Goal: Task Accomplishment & Management: Manage account settings

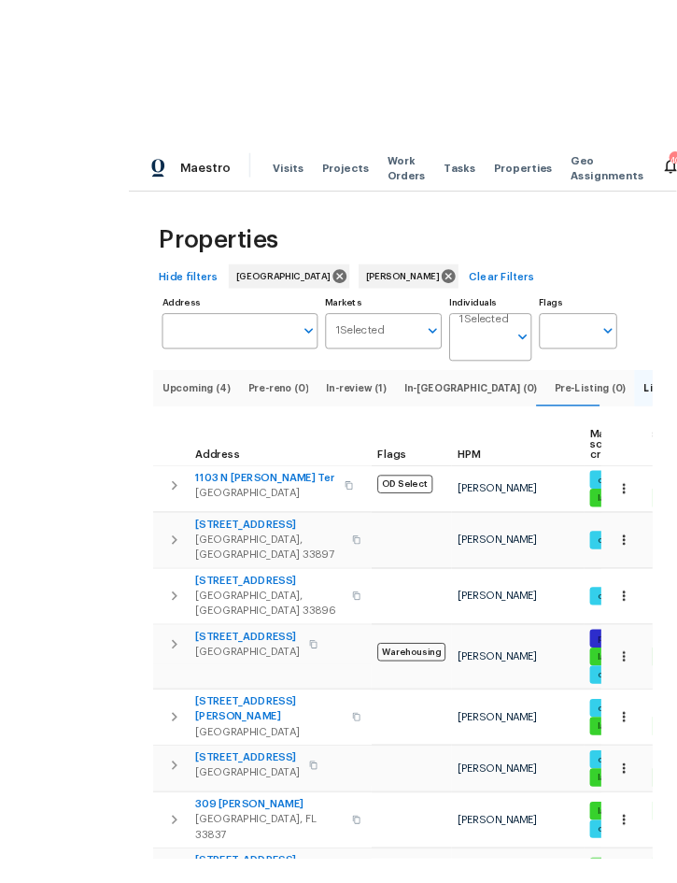
scroll to position [4, 0]
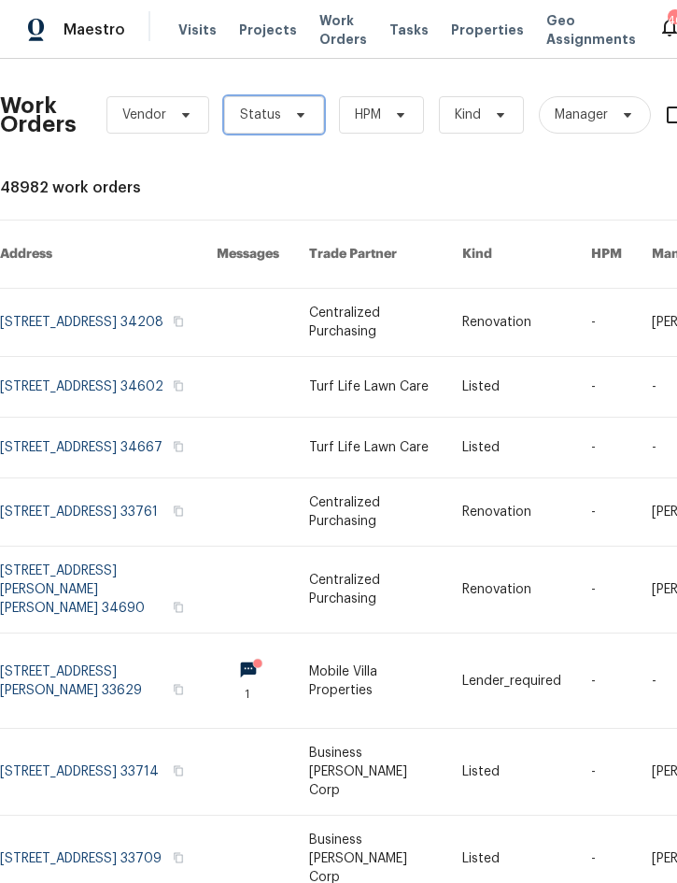
click at [288, 120] on span at bounding box center [298, 114] width 21 height 15
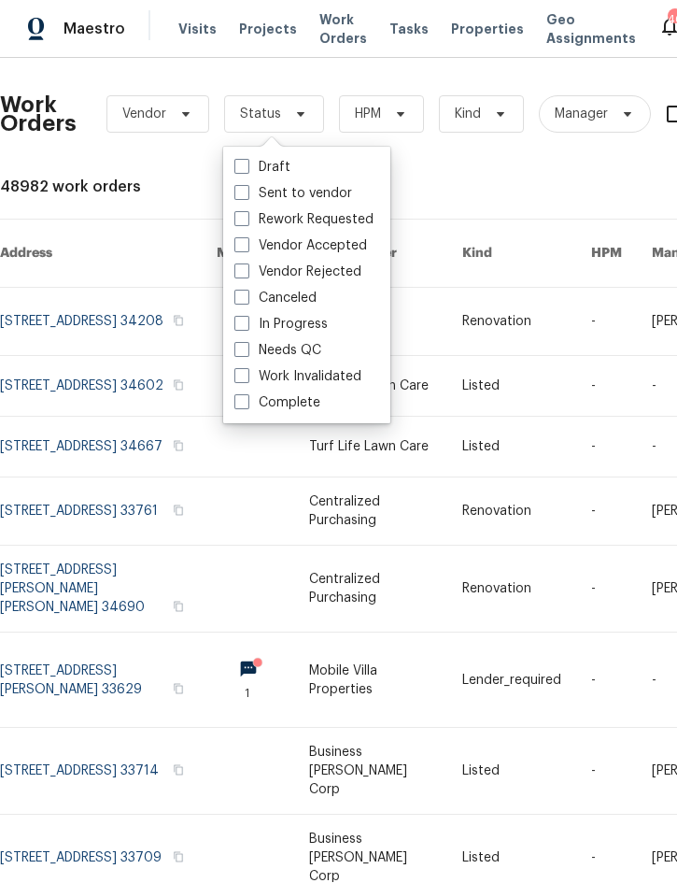
scroll to position [51, 0]
click at [319, 342] on label "Needs QC" at bounding box center [277, 351] width 87 height 19
click at [247, 342] on input "Needs QC" at bounding box center [240, 348] width 12 height 12
checkbox input "true"
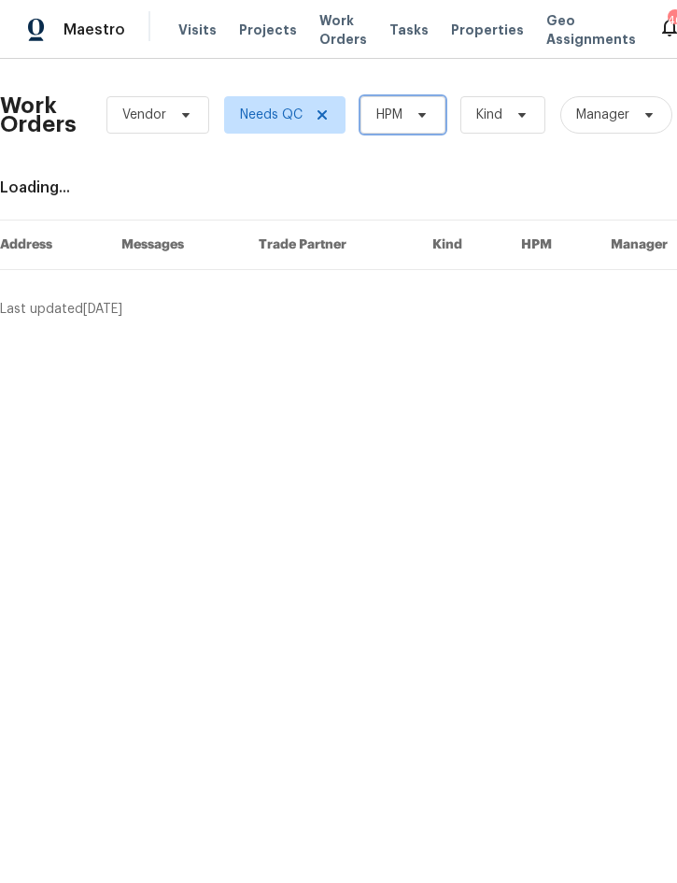
click at [402, 124] on span "HPM" at bounding box center [403, 114] width 85 height 37
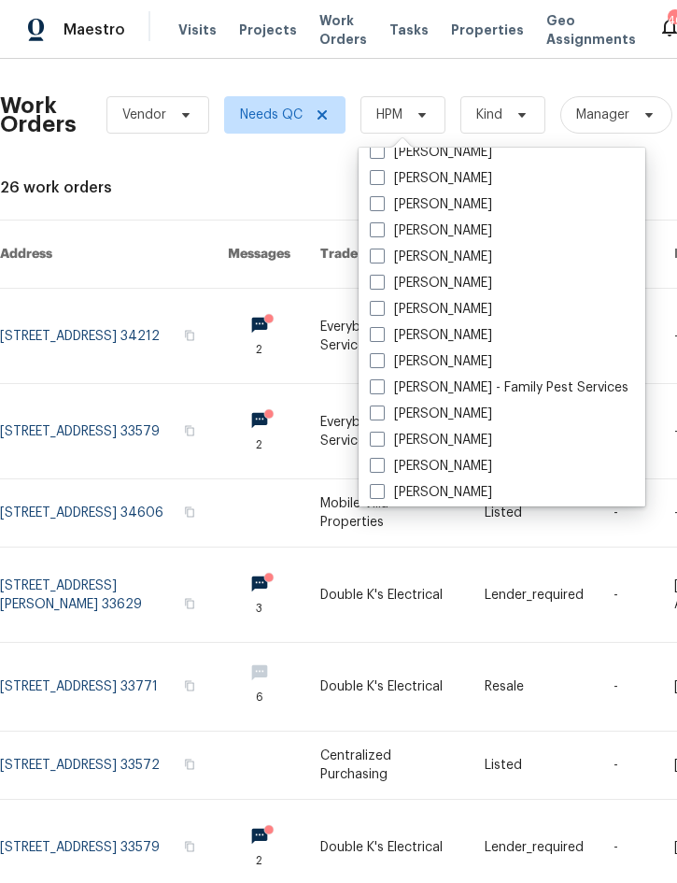
scroll to position [220, 0]
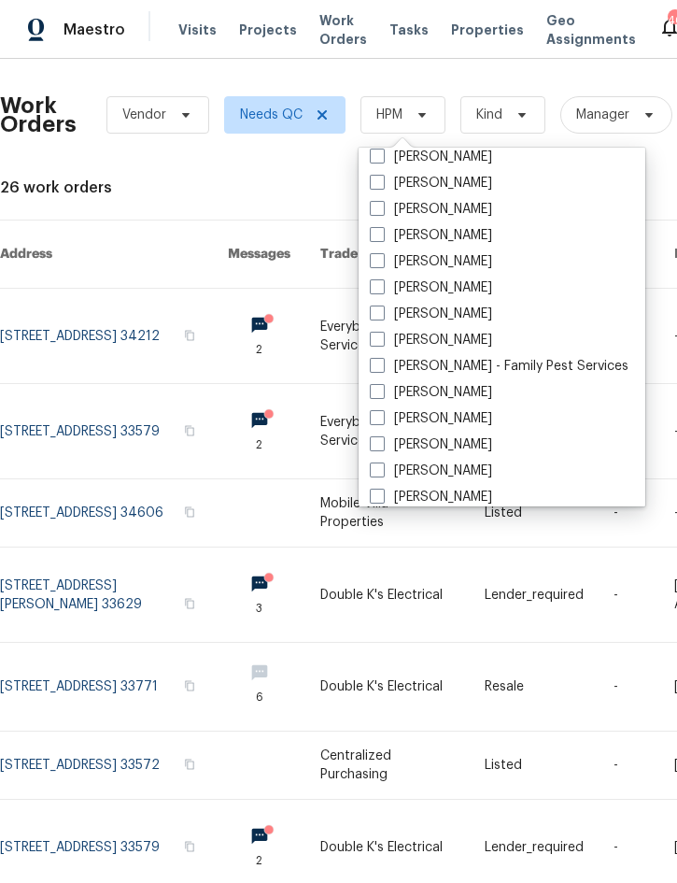
click at [452, 339] on label "[PERSON_NAME]" at bounding box center [431, 340] width 122 height 19
click at [382, 339] on input "[PERSON_NAME]" at bounding box center [376, 337] width 12 height 12
checkbox input "true"
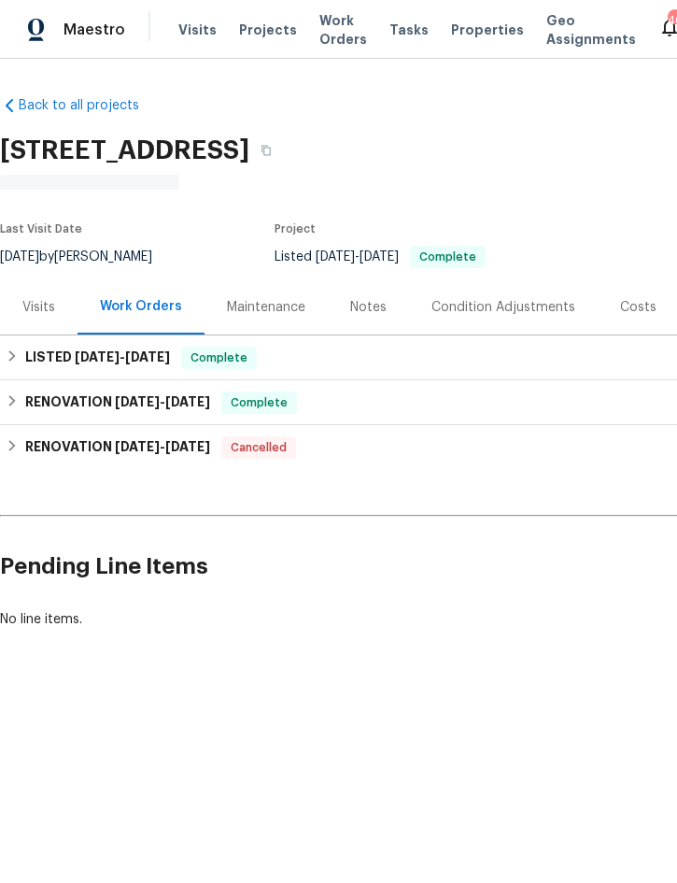
click at [262, 30] on span "Projects" at bounding box center [268, 30] width 58 height 19
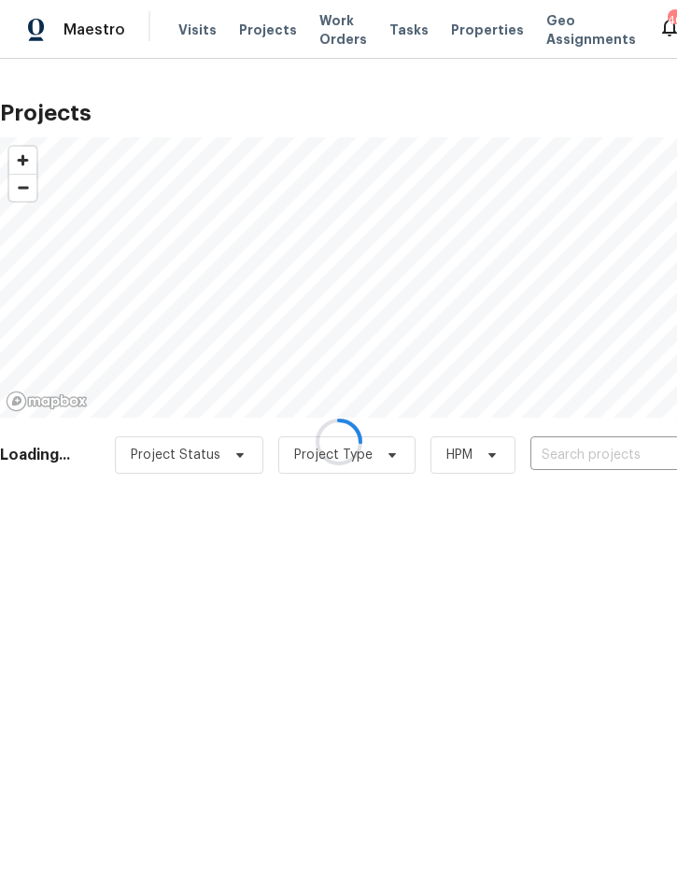
click at [589, 449] on div at bounding box center [338, 441] width 677 height 883
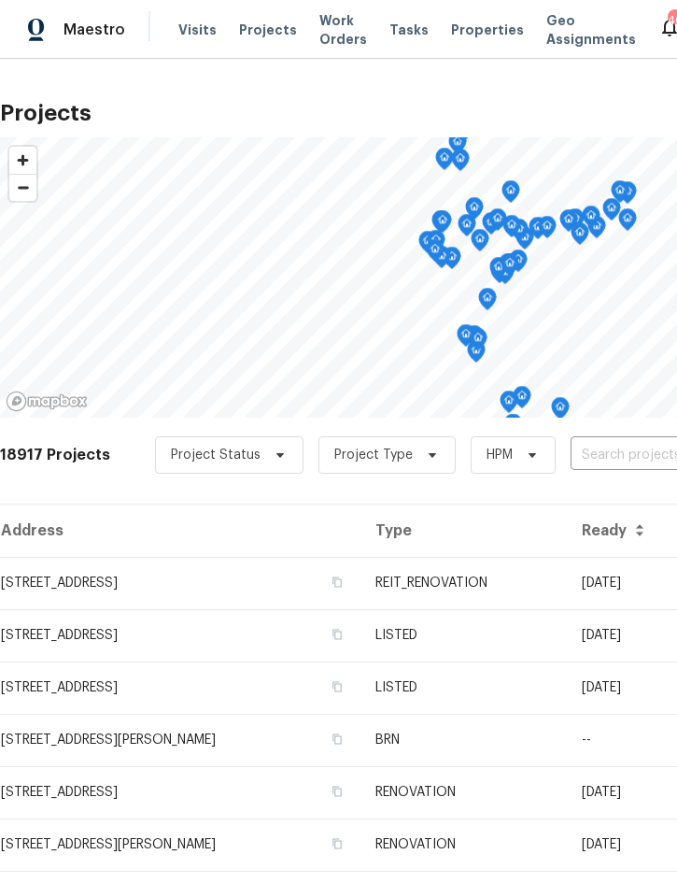
click at [618, 456] on input "text" at bounding box center [678, 455] width 214 height 29
type input "6585"
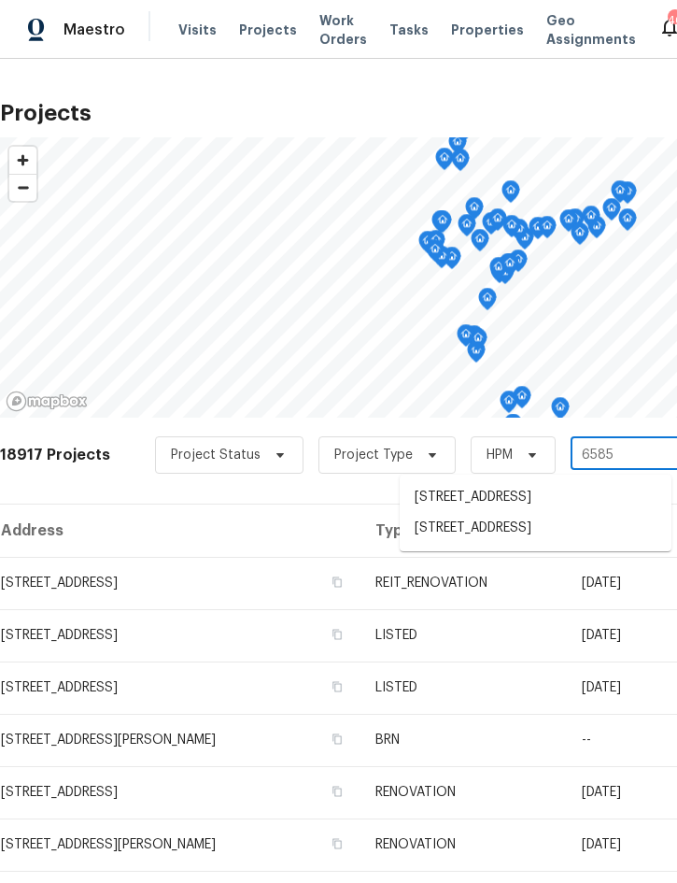
click at [520, 520] on li "6585 Crews Vue Loop, Lakeland, FL 33813" at bounding box center [536, 528] width 272 height 31
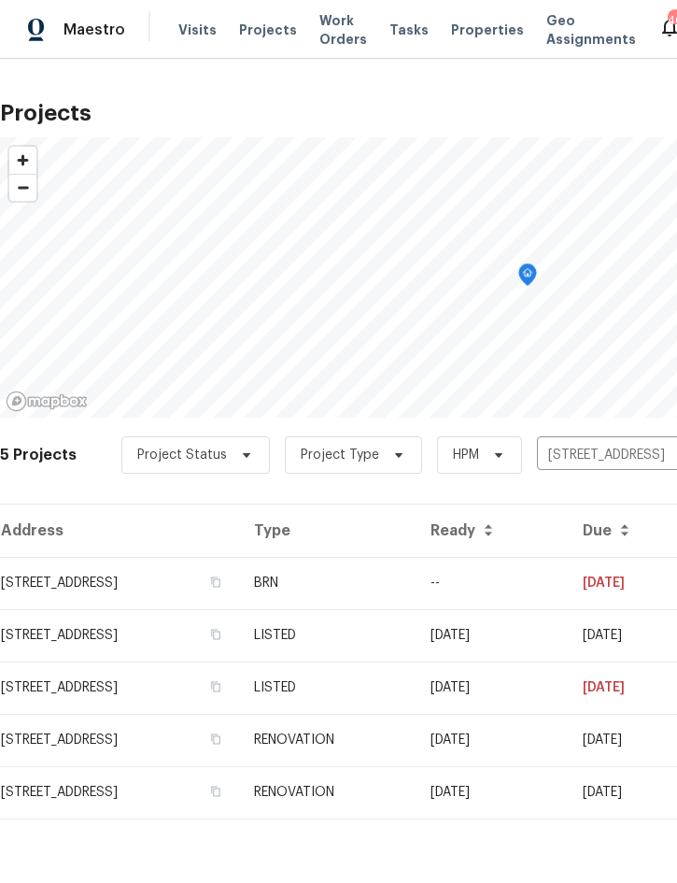
click at [416, 581] on td "BRN" at bounding box center [327, 583] width 177 height 52
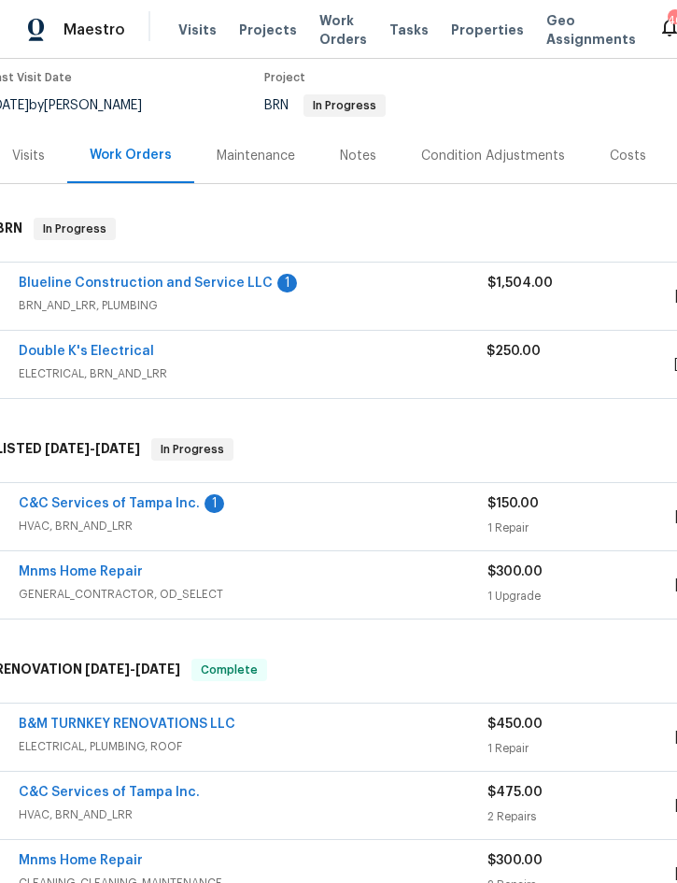
scroll to position [155, 11]
click at [135, 501] on link "C&C Services of Tampa Inc." at bounding box center [108, 503] width 181 height 13
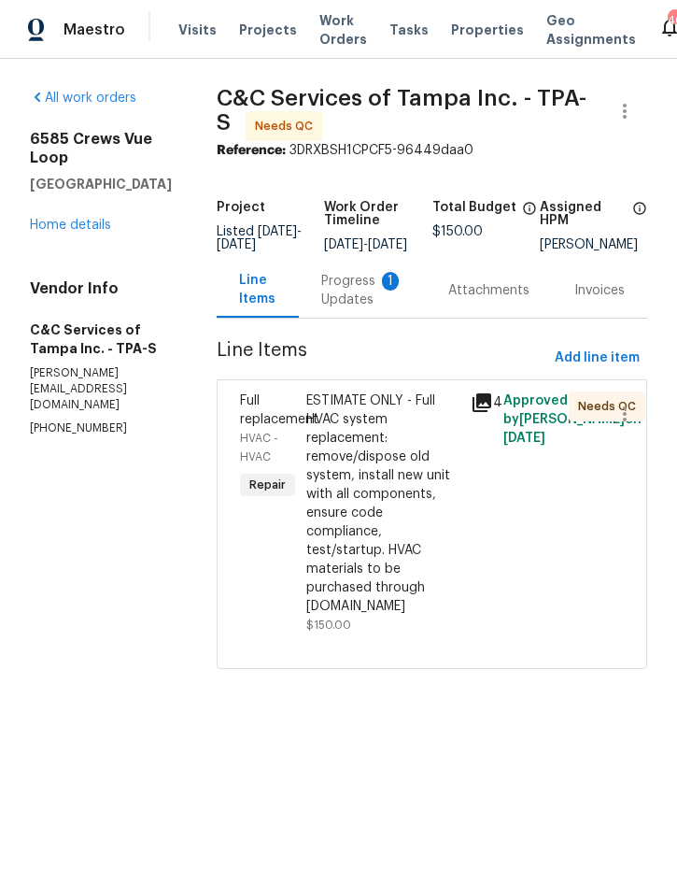
click at [401, 295] on div "Progress Updates 1" at bounding box center [362, 290] width 82 height 37
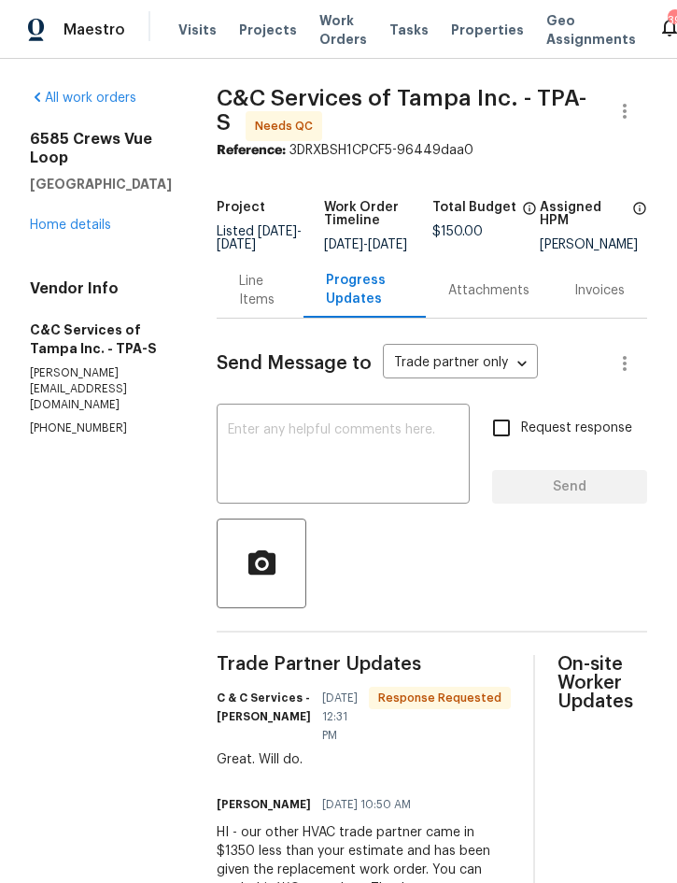
click at [281, 272] on div "Line Items" at bounding box center [260, 290] width 42 height 37
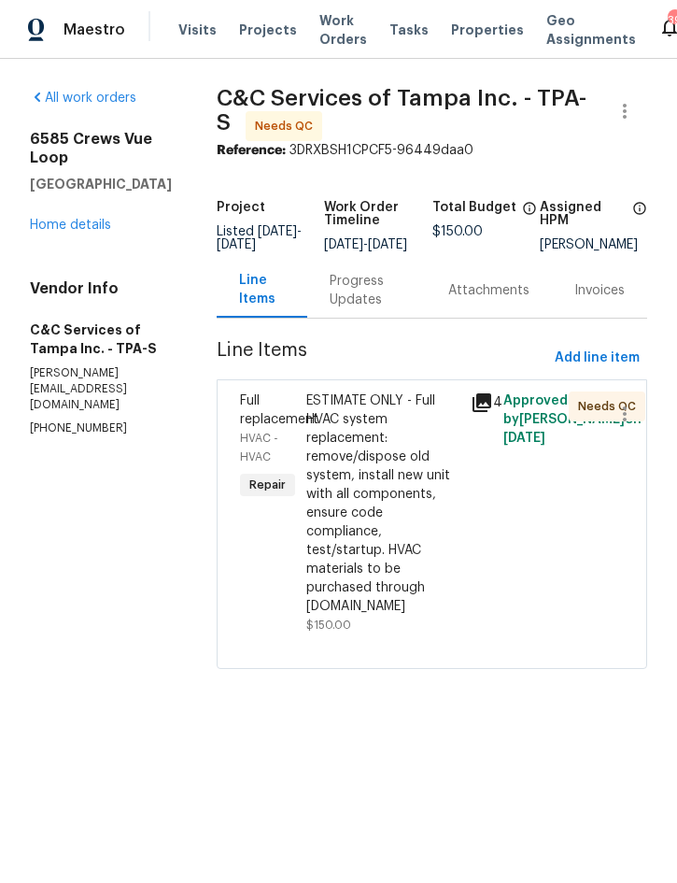
click at [412, 504] on div "ESTIMATE ONLY - Full HVAC system replacement: remove/dispose old system, instal…" at bounding box center [382, 503] width 153 height 224
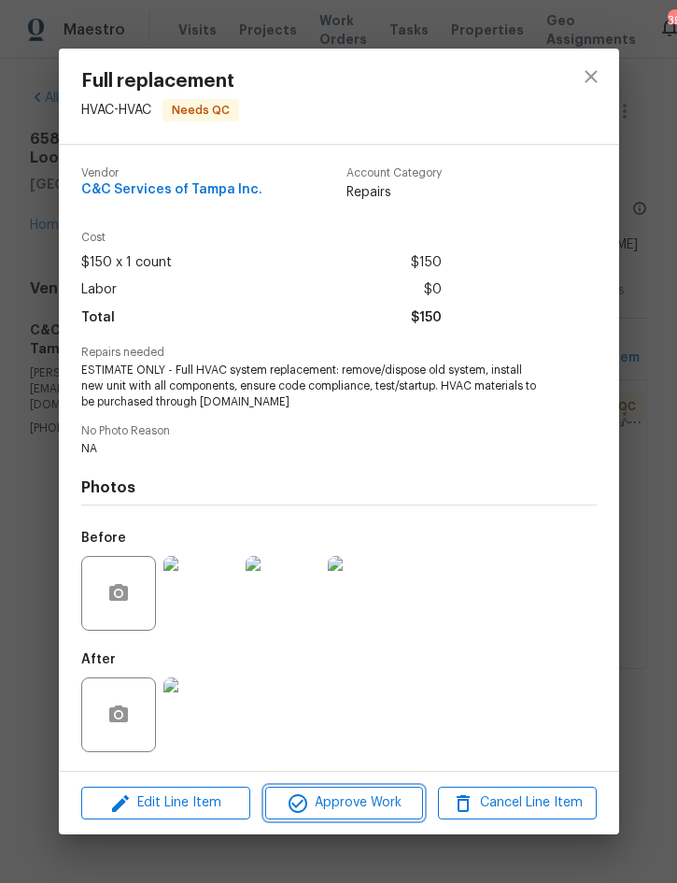
click at [353, 796] on span "Approve Work" at bounding box center [344, 802] width 147 height 23
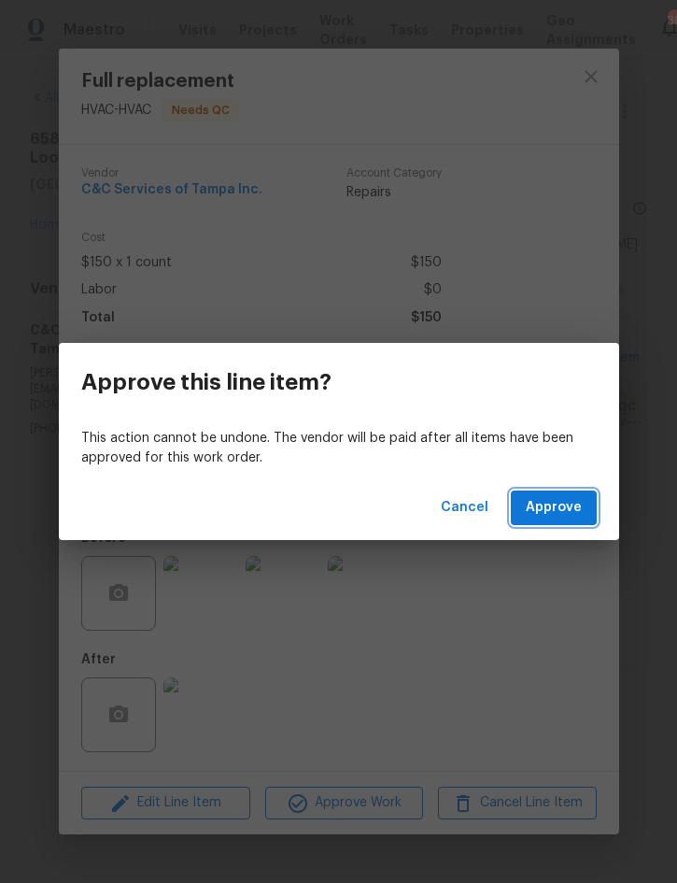
click at [555, 512] on span "Approve" at bounding box center [554, 507] width 56 height 23
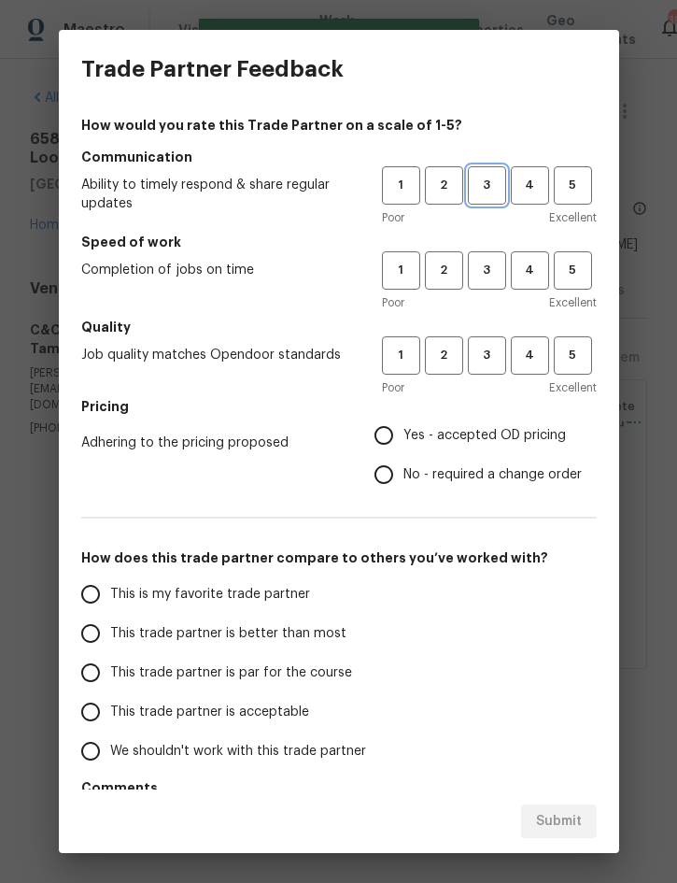
click at [487, 178] on span "3" at bounding box center [487, 185] width 35 height 21
click at [495, 266] on span "3" at bounding box center [487, 270] width 35 height 21
click at [492, 357] on span "3" at bounding box center [487, 355] width 35 height 21
click at [472, 439] on span "Yes - accepted OD pricing" at bounding box center [485, 436] width 163 height 20
click at [404, 439] on input "Yes - accepted OD pricing" at bounding box center [383, 435] width 39 height 39
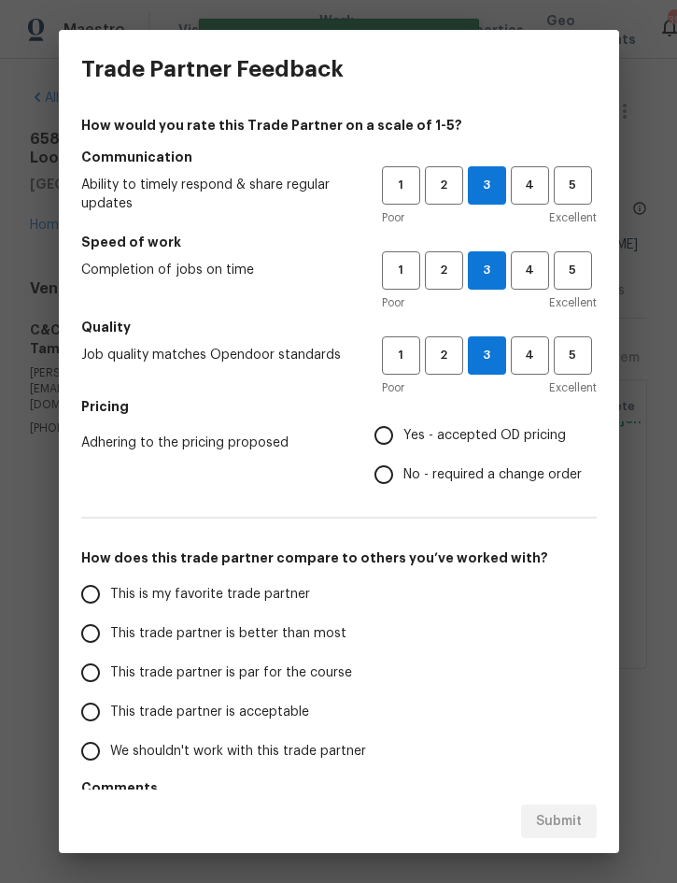
radio input "true"
click at [280, 624] on span "This trade partner is better than most" at bounding box center [228, 634] width 236 height 20
click at [110, 624] on input "This trade partner is better than most" at bounding box center [90, 633] width 39 height 39
click at [547, 816] on span "Submit" at bounding box center [559, 821] width 46 height 23
radio input "true"
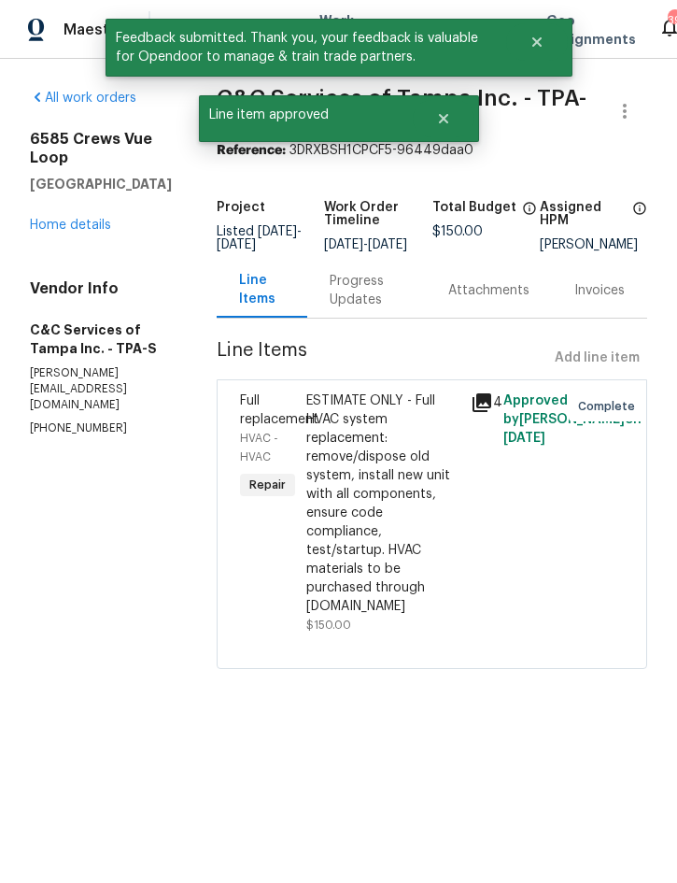
click at [73, 219] on link "Home details" at bounding box center [70, 225] width 81 height 13
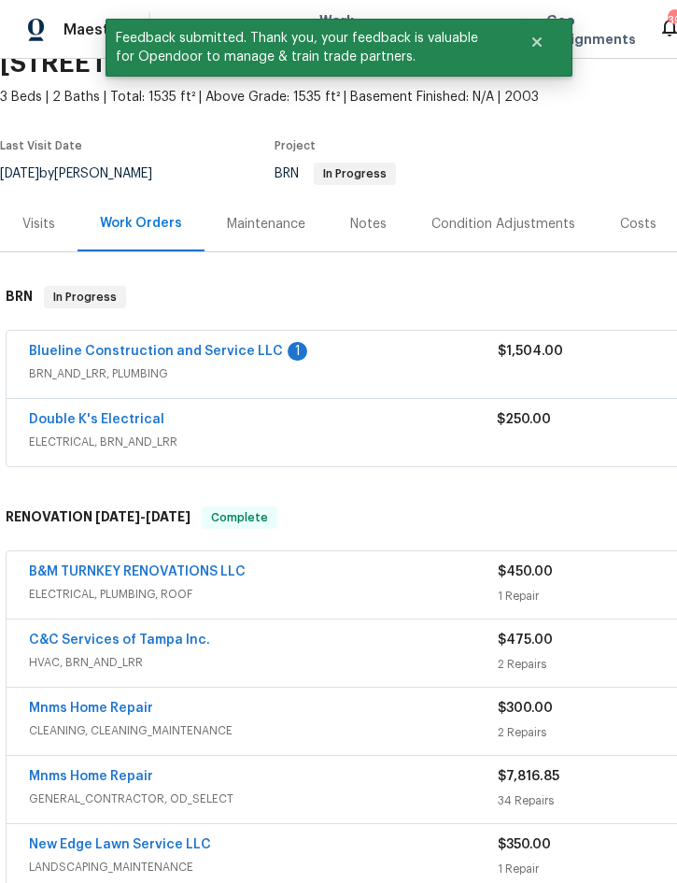
scroll to position [89, 0]
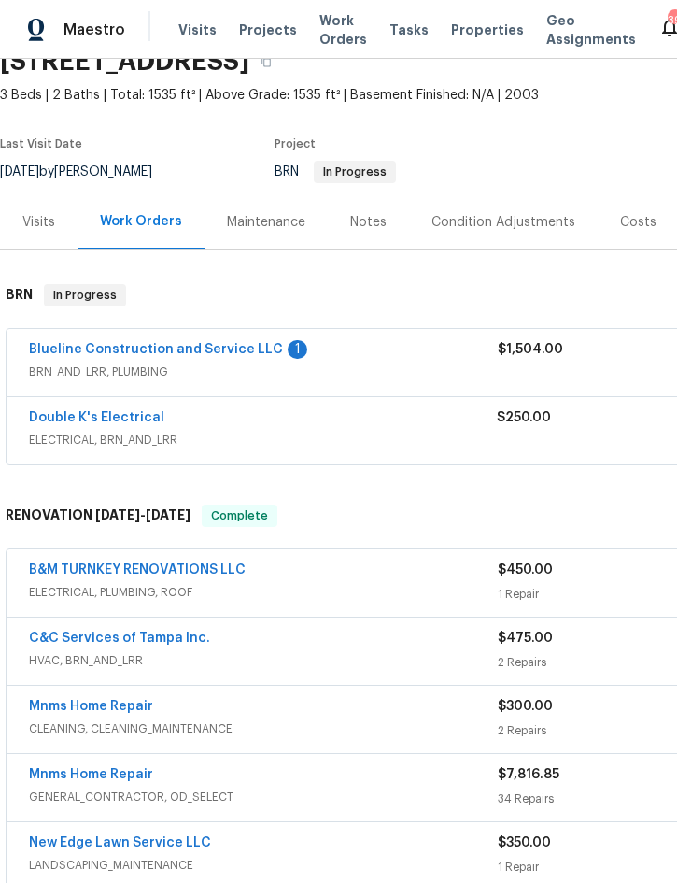
click at [193, 344] on link "Blueline Construction and Service LLC" at bounding box center [156, 349] width 254 height 13
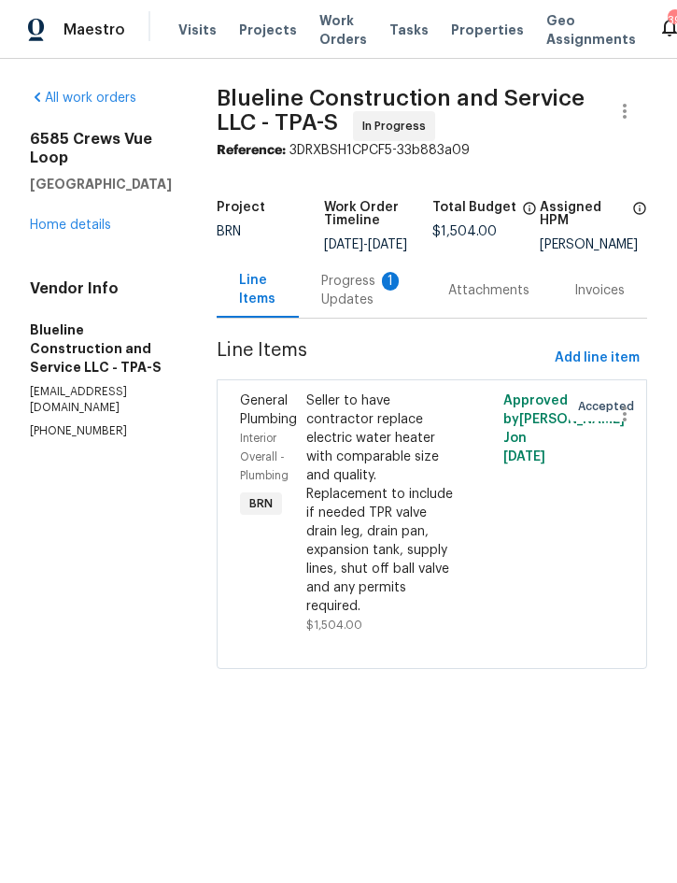
click at [402, 300] on div "Progress Updates 1" at bounding box center [362, 290] width 82 height 37
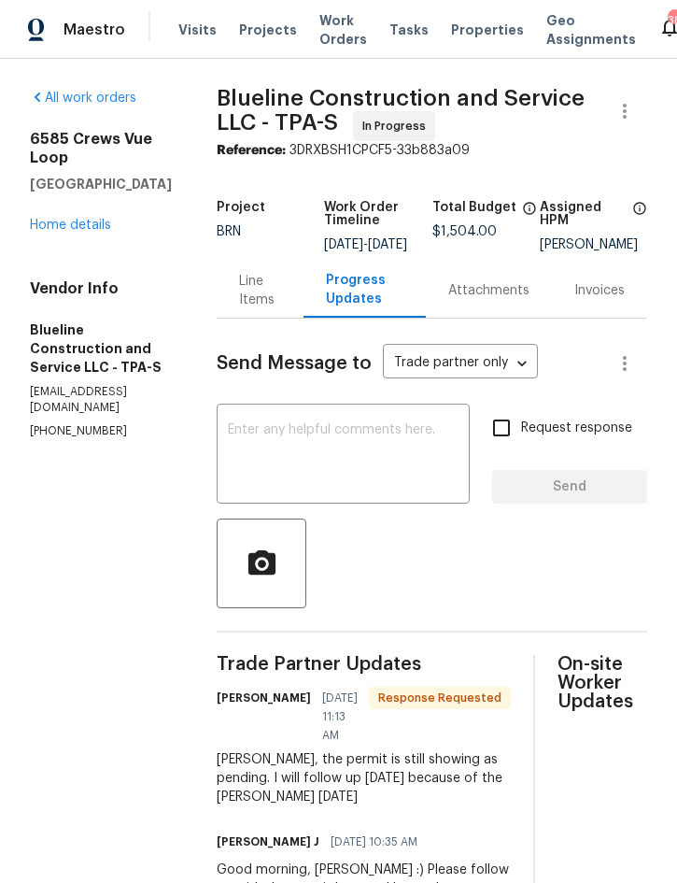
click at [279, 272] on div "Line Items" at bounding box center [260, 290] width 42 height 37
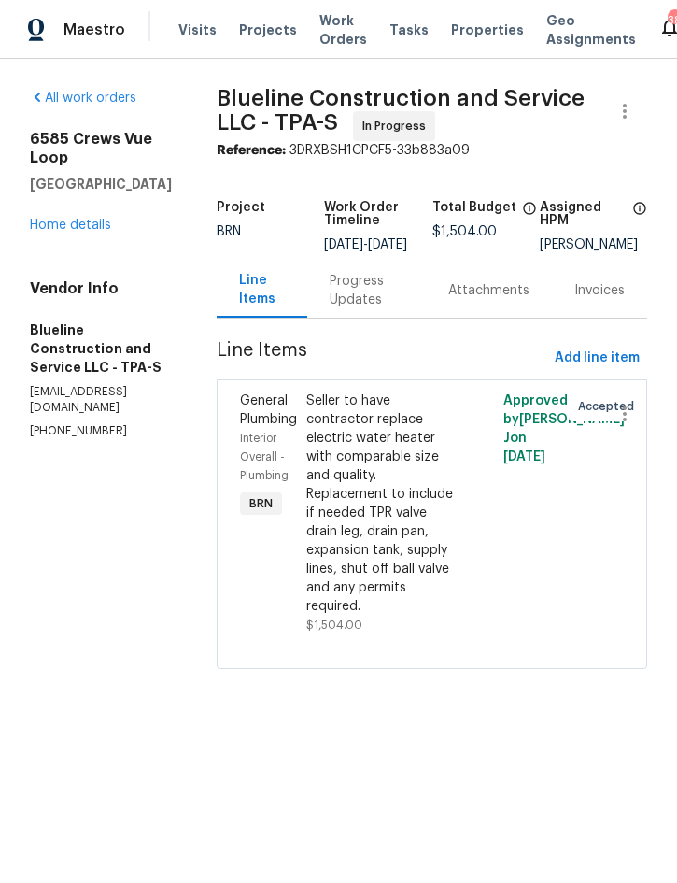
click at [86, 219] on link "Home details" at bounding box center [70, 225] width 81 height 13
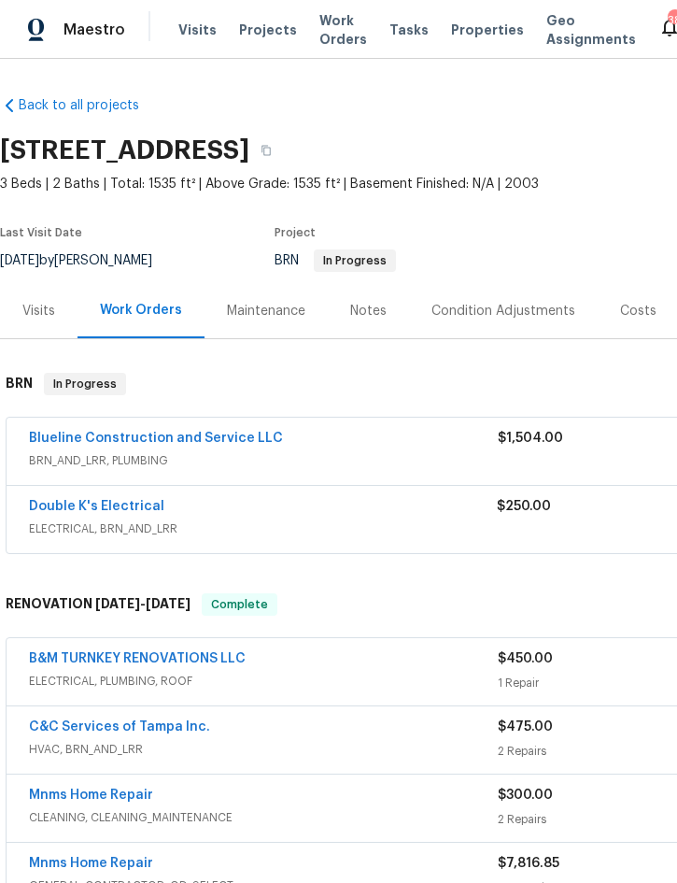
click at [117, 510] on link "Double K's Electrical" at bounding box center [96, 506] width 135 height 13
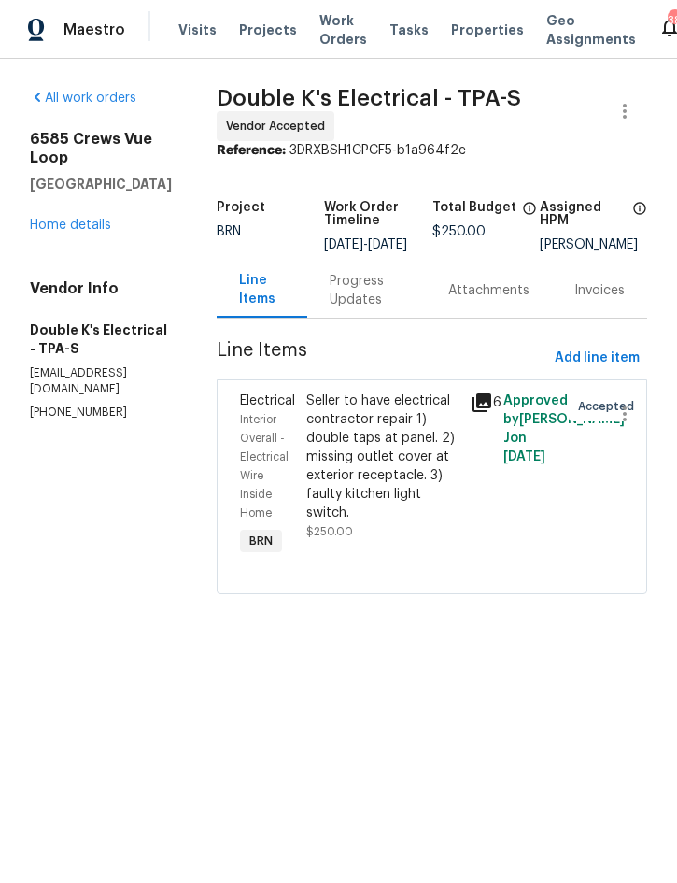
click at [376, 294] on div "Progress Updates" at bounding box center [367, 290] width 75 height 37
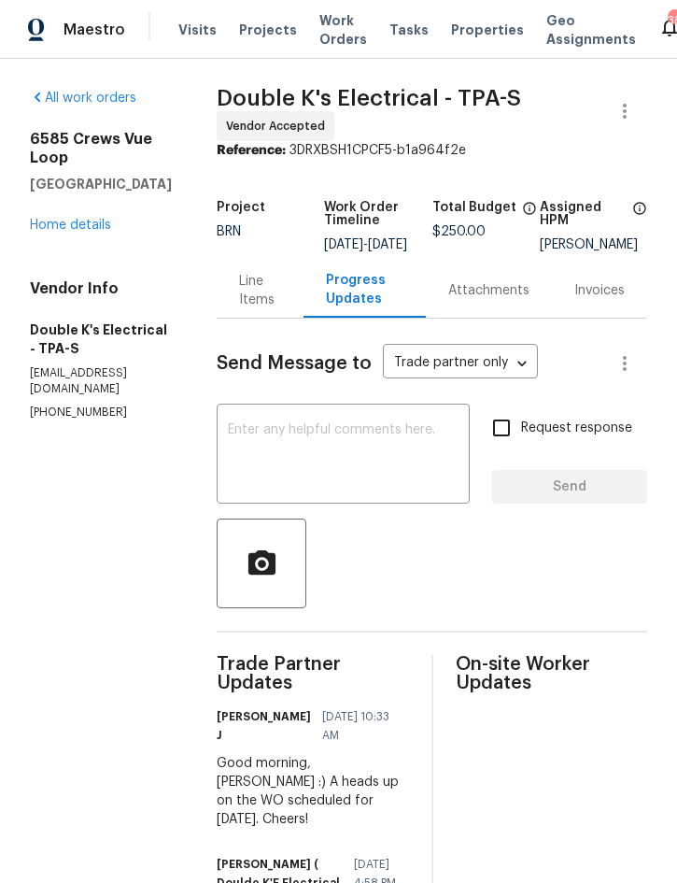
click at [66, 219] on link "Home details" at bounding box center [70, 225] width 81 height 13
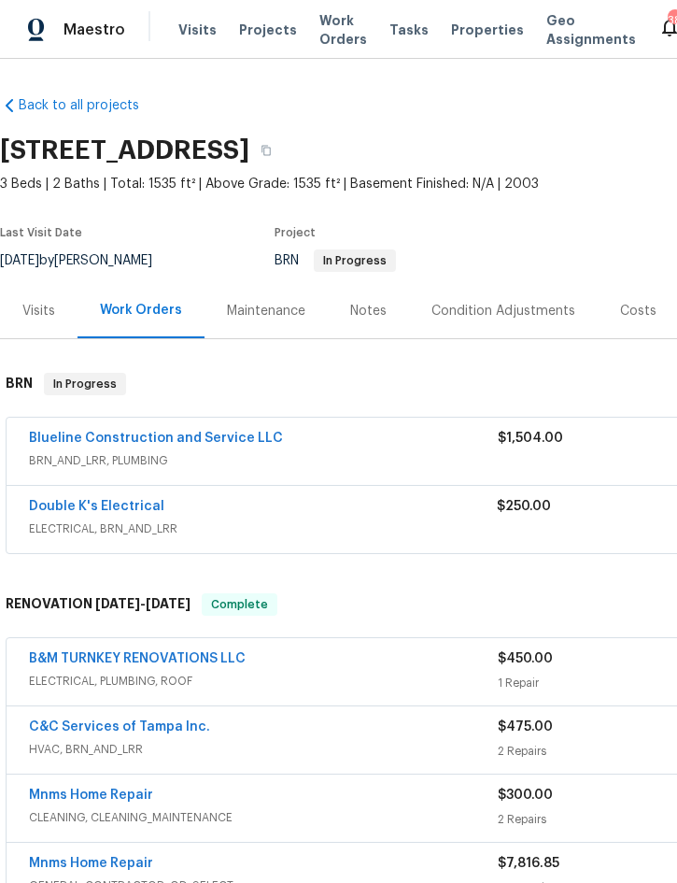
click at [126, 505] on link "Double K's Electrical" at bounding box center [96, 506] width 135 height 13
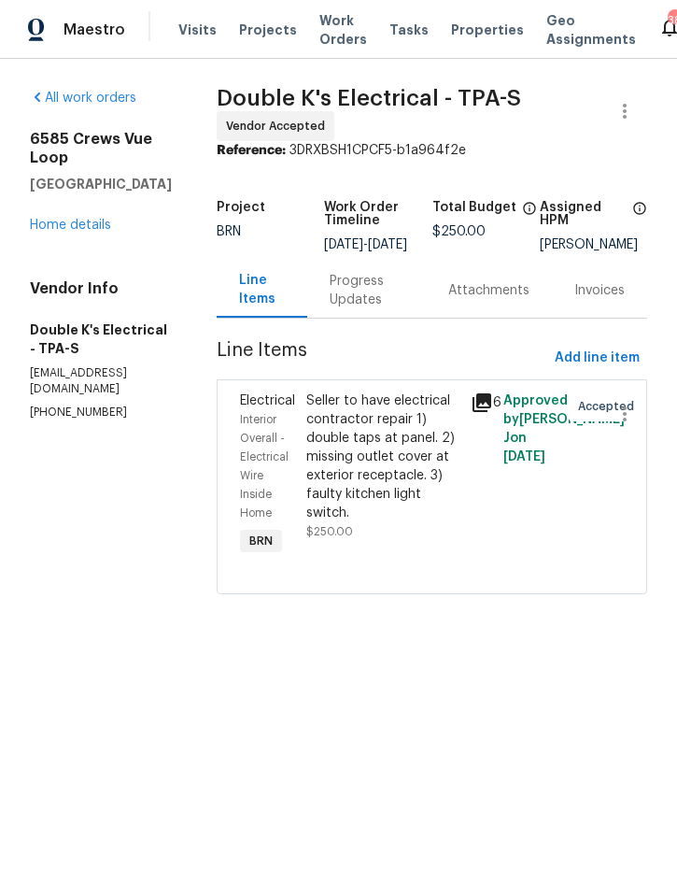
click at [374, 305] on div "Progress Updates" at bounding box center [367, 290] width 75 height 37
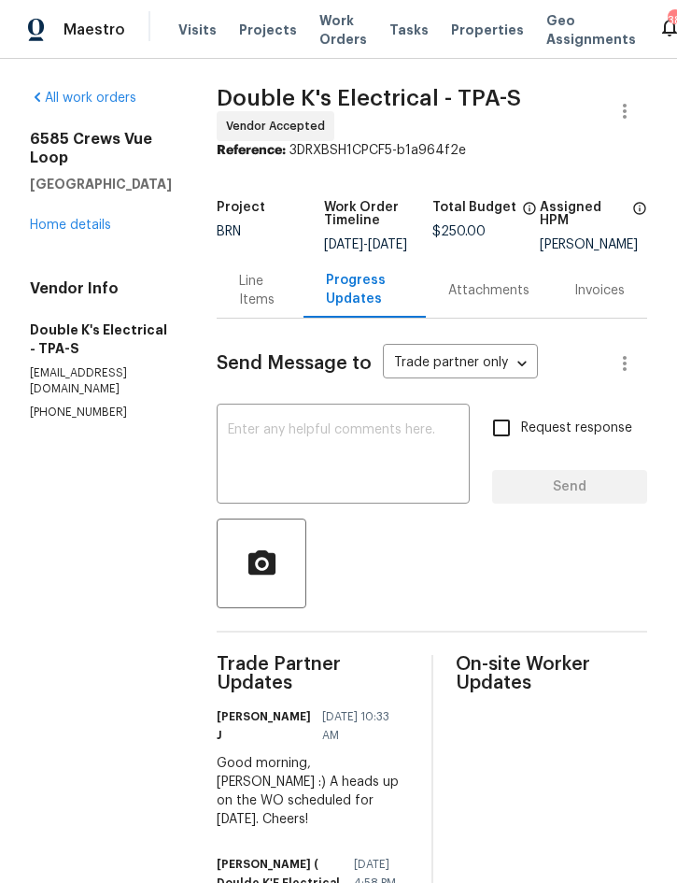
click at [279, 272] on div "Line Items" at bounding box center [260, 290] width 42 height 37
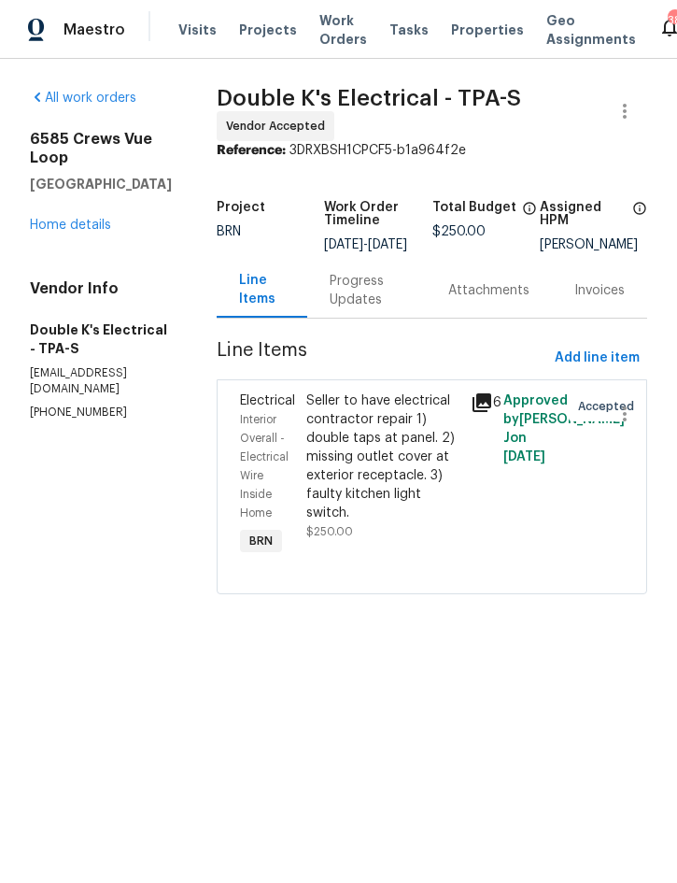
click at [82, 219] on link "Home details" at bounding box center [70, 225] width 81 height 13
